Goal: Task Accomplishment & Management: Use online tool/utility

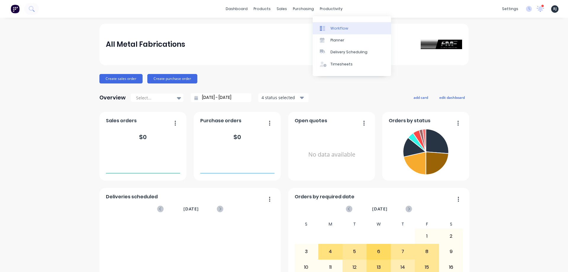
drag, startPoint x: 319, startPoint y: 8, endPoint x: 319, endPoint y: 25, distance: 16.6
click at [320, 8] on div "productivity" at bounding box center [331, 8] width 29 height 9
click at [332, 29] on div "Workflow" at bounding box center [340, 28] width 18 height 5
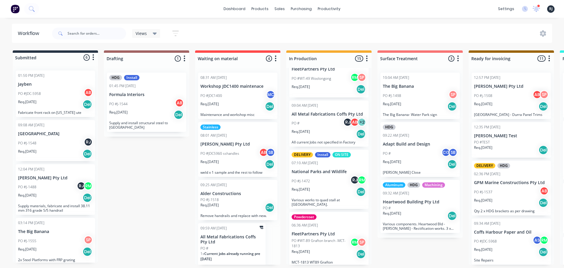
scroll to position [79, 0]
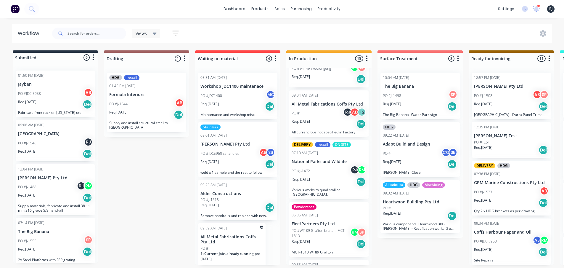
click at [317, 162] on p "National Parks and Wildlife" at bounding box center [329, 161] width 75 height 5
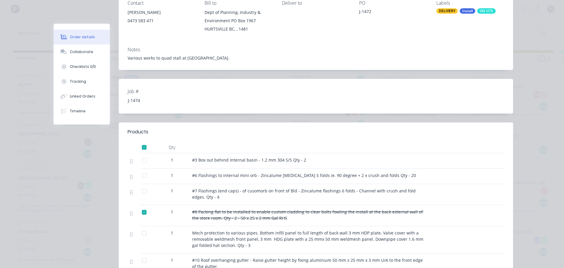
scroll to position [168, 0]
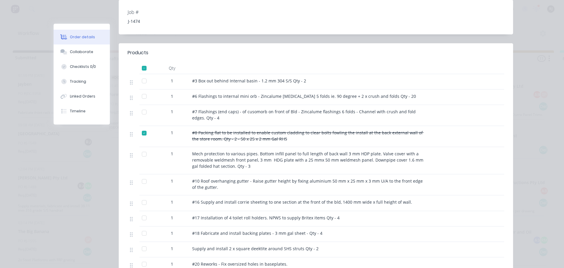
click at [140, 81] on div at bounding box center [144, 81] width 12 height 12
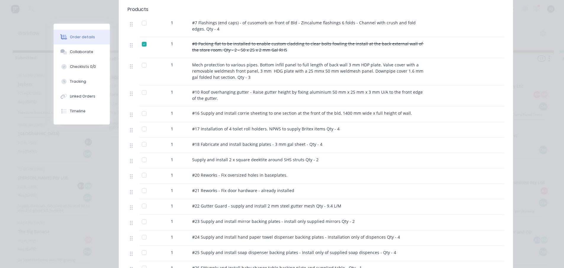
scroll to position [266, 0]
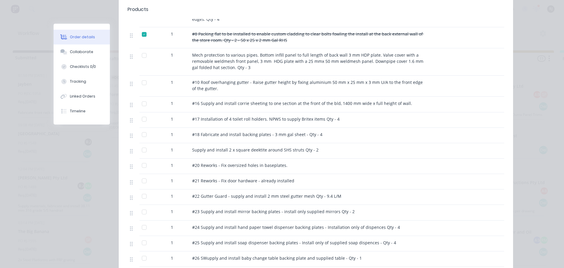
click at [142, 82] on div at bounding box center [144, 83] width 12 height 12
click at [141, 96] on div at bounding box center [146, 85] width 15 height 21
click at [142, 102] on div at bounding box center [144, 104] width 12 height 12
click at [142, 121] on div at bounding box center [144, 119] width 12 height 12
click at [143, 136] on div at bounding box center [144, 134] width 12 height 12
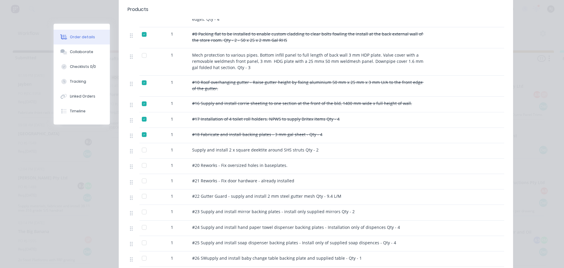
click at [142, 182] on div at bounding box center [144, 181] width 12 height 12
click at [142, 213] on div at bounding box center [144, 212] width 12 height 12
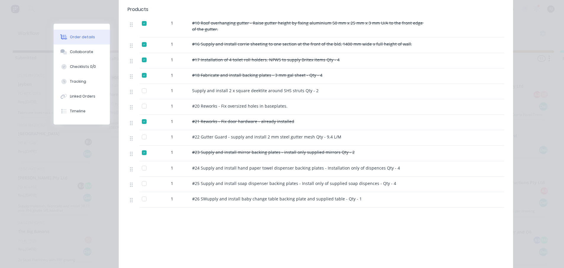
scroll to position [335, 0]
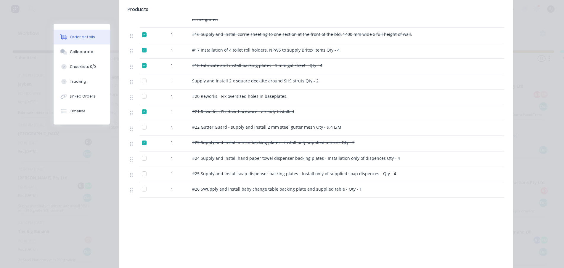
click at [140, 160] on div at bounding box center [144, 158] width 12 height 12
click at [139, 175] on div at bounding box center [144, 174] width 12 height 12
click at [144, 188] on div at bounding box center [144, 189] width 12 height 12
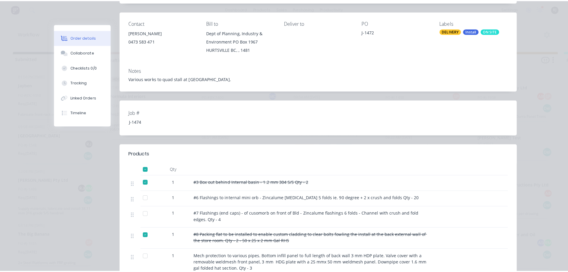
scroll to position [0, 0]
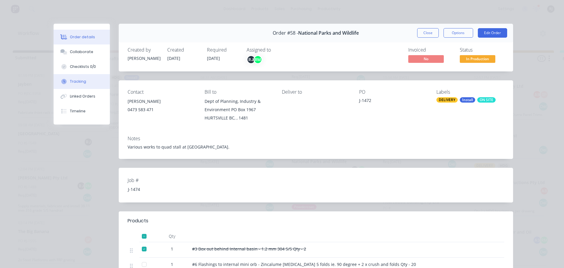
click at [76, 85] on button "Tracking" at bounding box center [82, 81] width 56 height 15
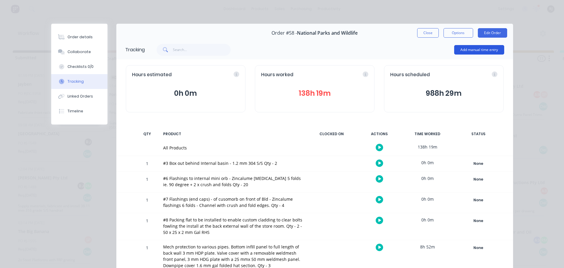
click at [475, 52] on button "Add manual time entry" at bounding box center [479, 49] width 50 height 9
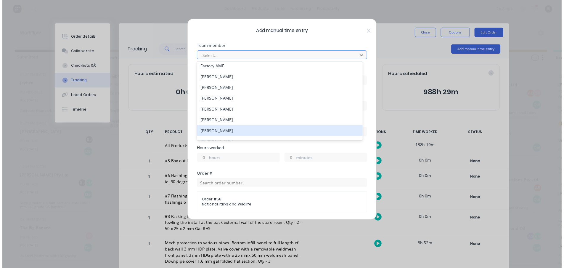
scroll to position [131, 0]
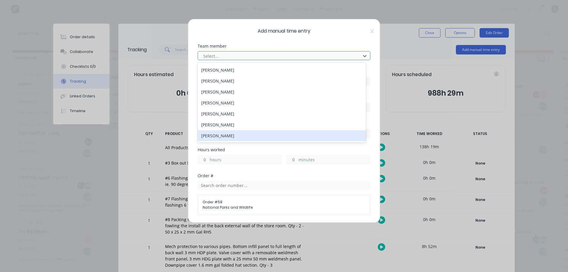
click at [128, 146] on div "Add manual time entry Team member 19 results available. Use Up and Down to choo…" at bounding box center [284, 136] width 568 height 272
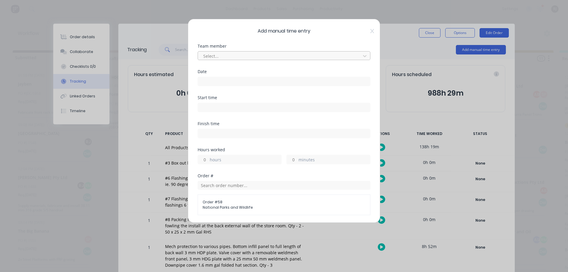
click at [424, 18] on div "Add manual time entry Team member Select... Date Start time Finish time Hours w…" at bounding box center [284, 136] width 568 height 272
click at [363, 33] on span "Add manual time entry" at bounding box center [284, 31] width 173 height 7
click at [366, 32] on span "Add manual time entry" at bounding box center [284, 31] width 173 height 7
click at [366, 31] on div "Add manual time entry Team member Select... Date Start time Finish time Hours w…" at bounding box center [284, 121] width 192 height 204
click at [371, 32] on div "Add manual time entry Team member Select... Date Start time Finish time Hours w…" at bounding box center [284, 121] width 192 height 204
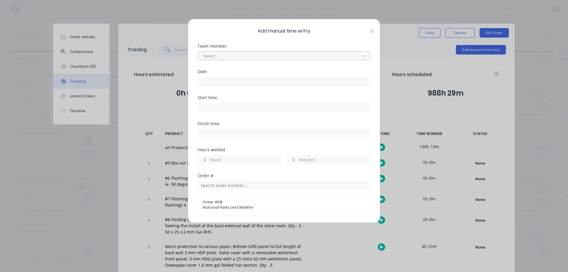
click at [371, 32] on icon at bounding box center [373, 31] width 4 height 4
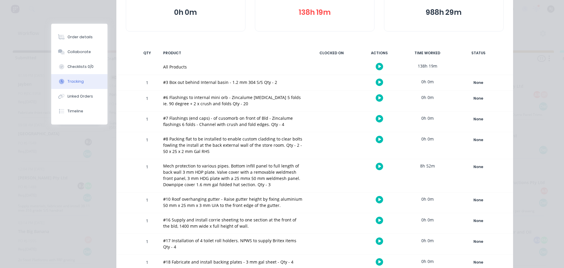
scroll to position [0, 0]
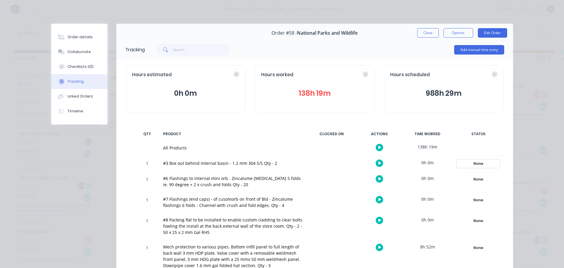
click at [477, 163] on div "None" at bounding box center [478, 164] width 43 height 8
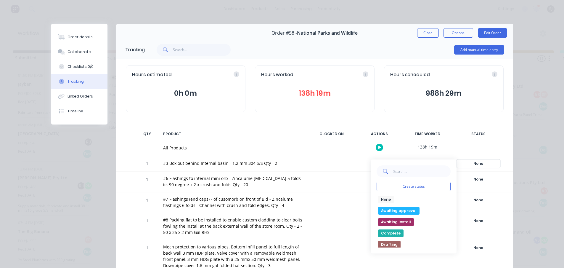
scroll to position [59, 0]
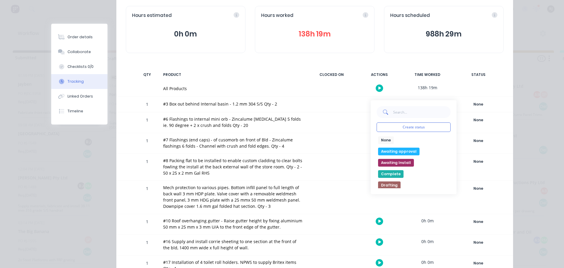
click at [347, 184] on div at bounding box center [331, 197] width 44 height 33
